Goal: Navigation & Orientation: Find specific page/section

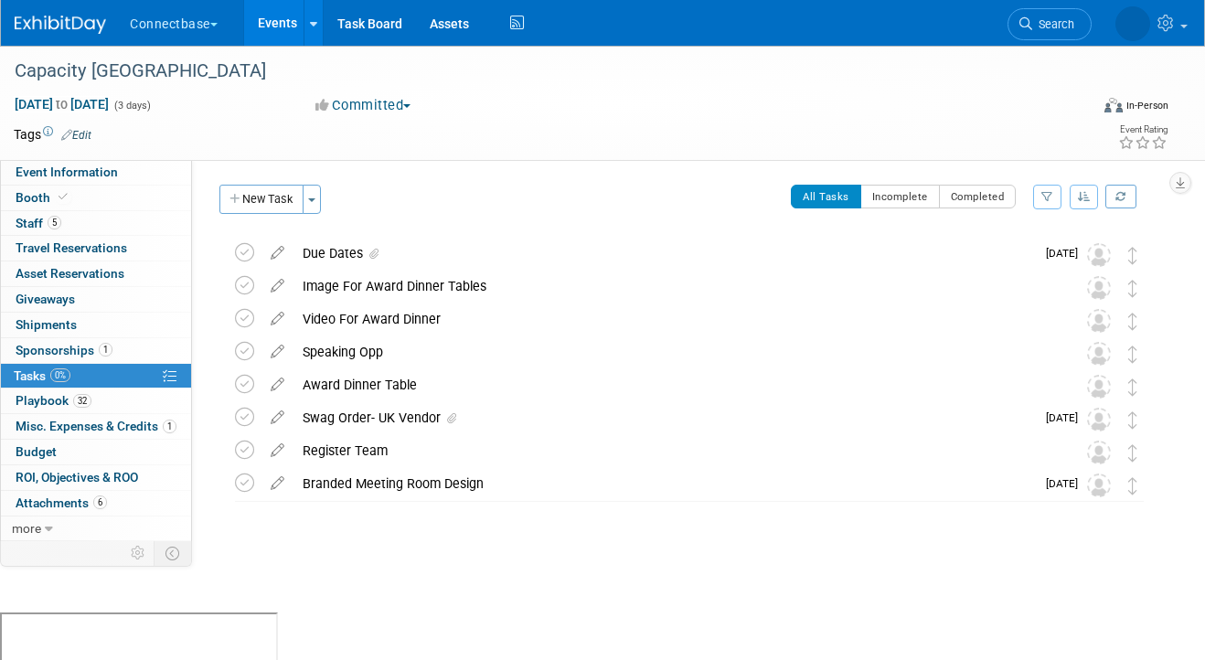
click at [281, 28] on link "Events" at bounding box center [277, 23] width 67 height 46
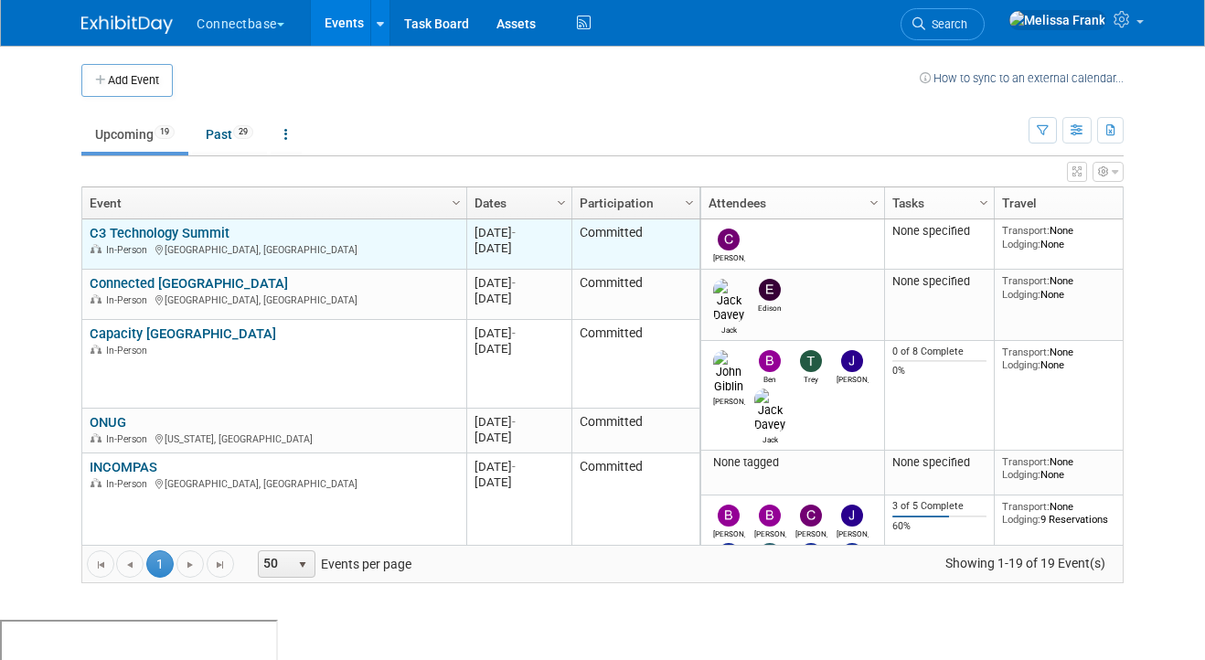
click at [165, 230] on link "C3 Technology Summit" at bounding box center [160, 233] width 140 height 16
